Goal: Information Seeking & Learning: Compare options

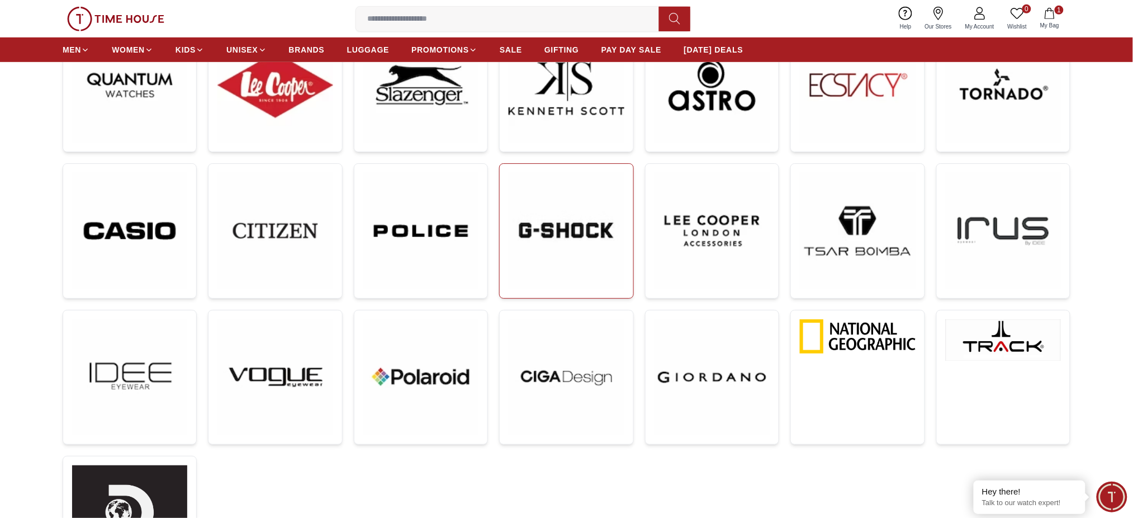
click at [589, 245] on img at bounding box center [566, 230] width 115 height 115
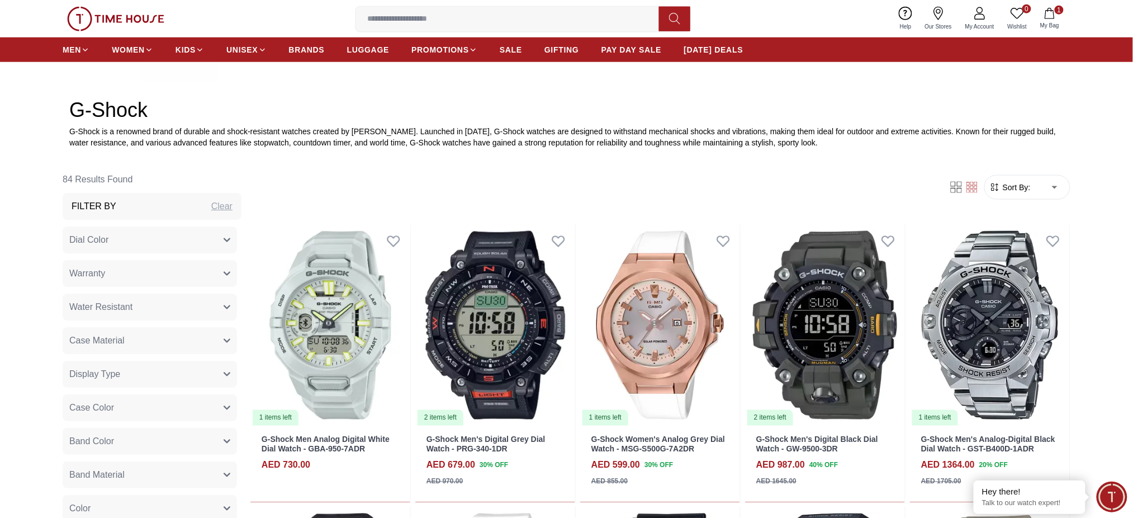
scroll to position [447, 0]
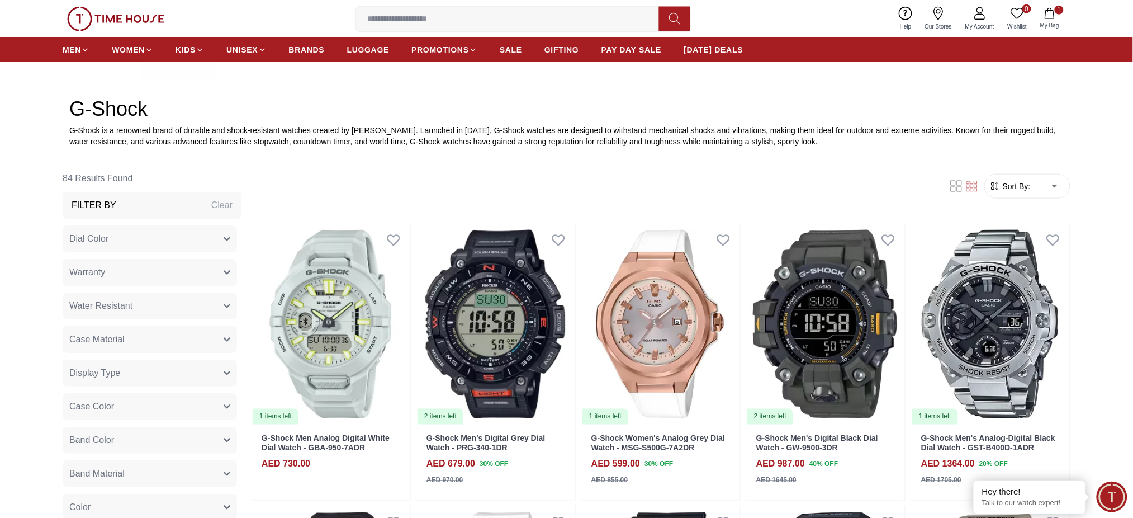
click at [1031, 191] on span "Sort By:" at bounding box center [1016, 186] width 30 height 11
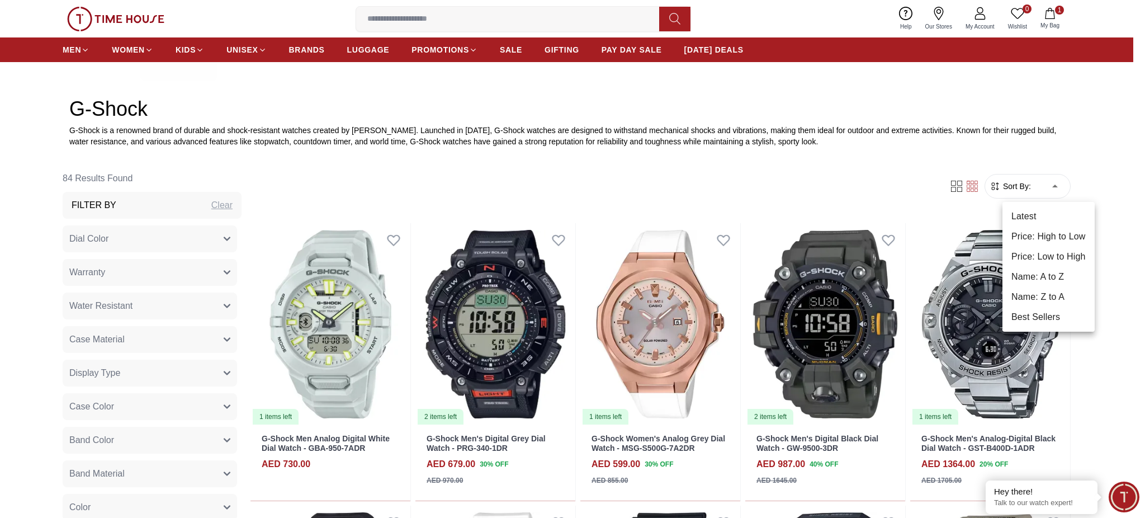
click at [1031, 318] on li "Best Sellers" at bounding box center [1049, 317] width 92 height 20
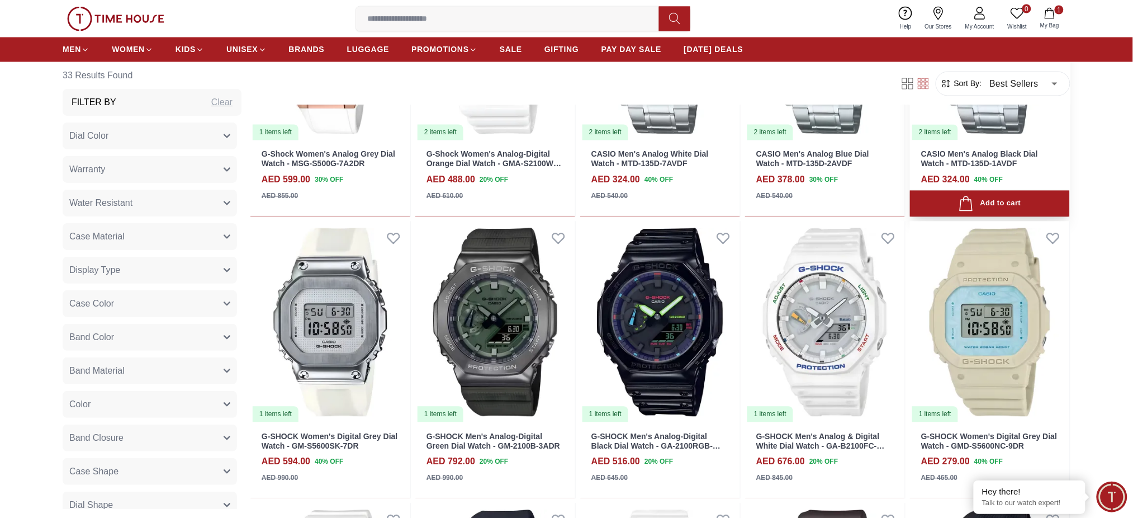
scroll to position [820, 0]
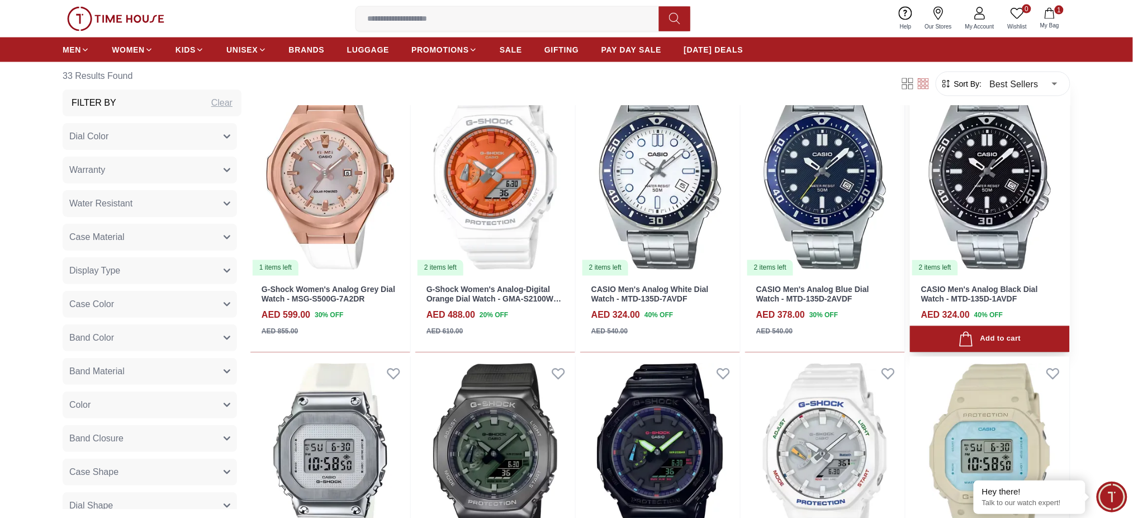
scroll to position [372, 0]
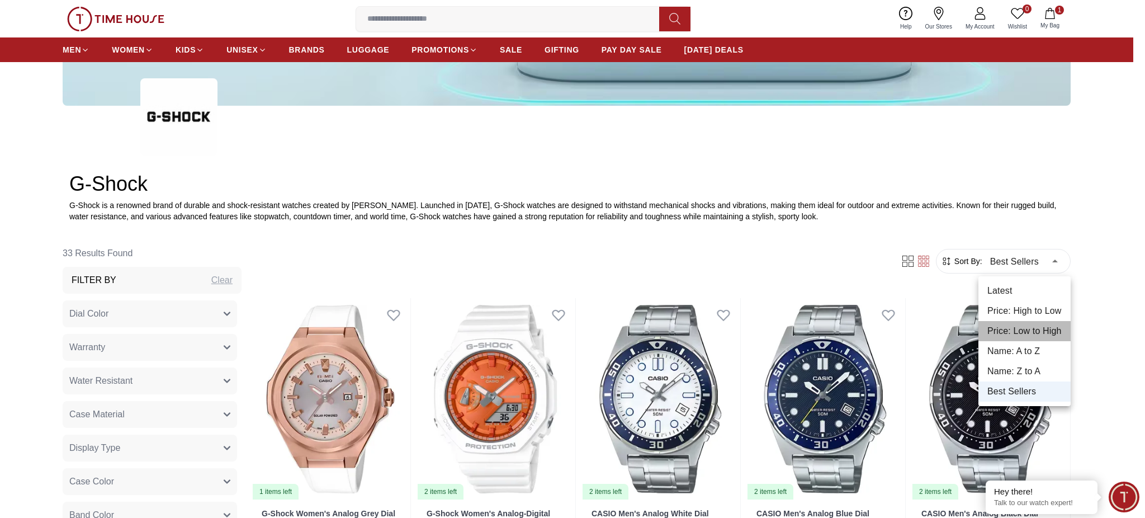
click at [1017, 323] on li "Price: Low to High" at bounding box center [1025, 331] width 92 height 20
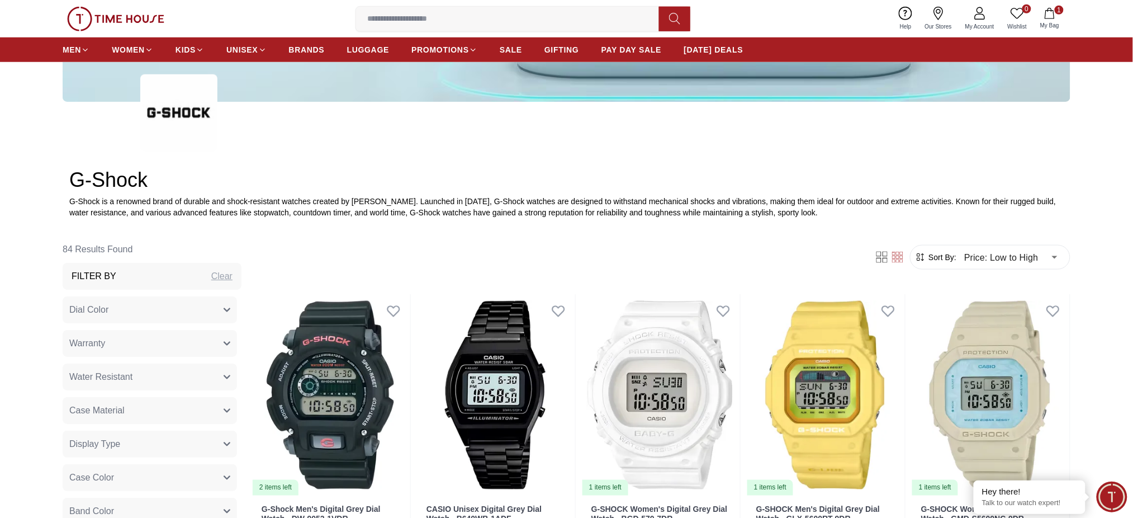
scroll to position [372, 0]
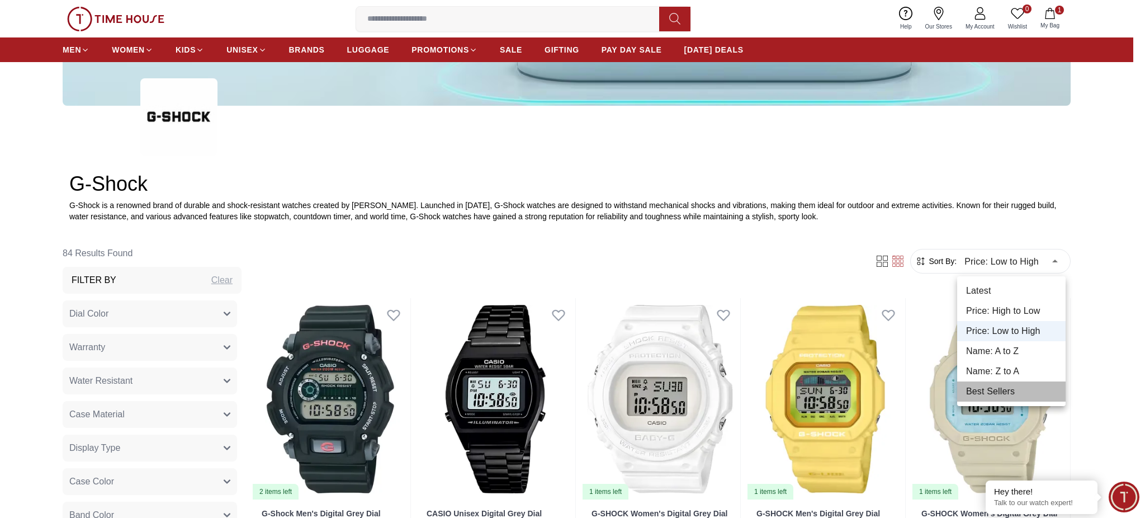
click at [983, 390] on li "Best Sellers" at bounding box center [1011, 391] width 108 height 20
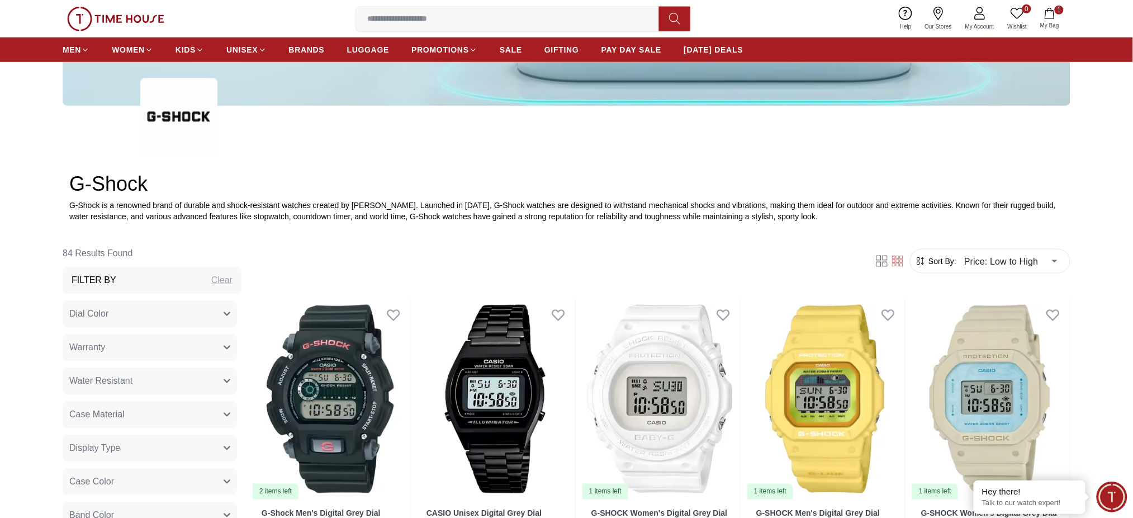
type input "*"
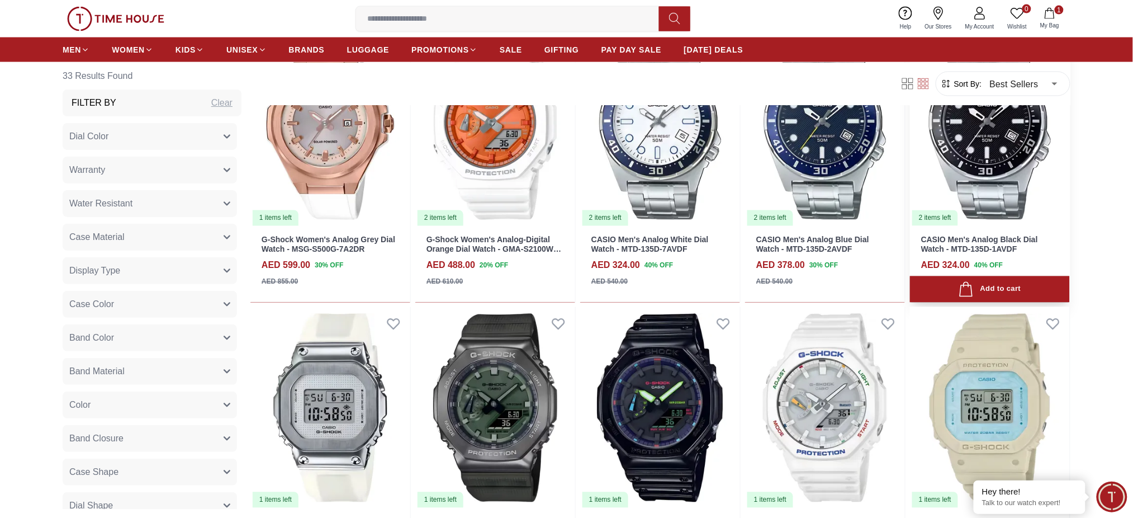
scroll to position [671, 0]
